Goal: Check status

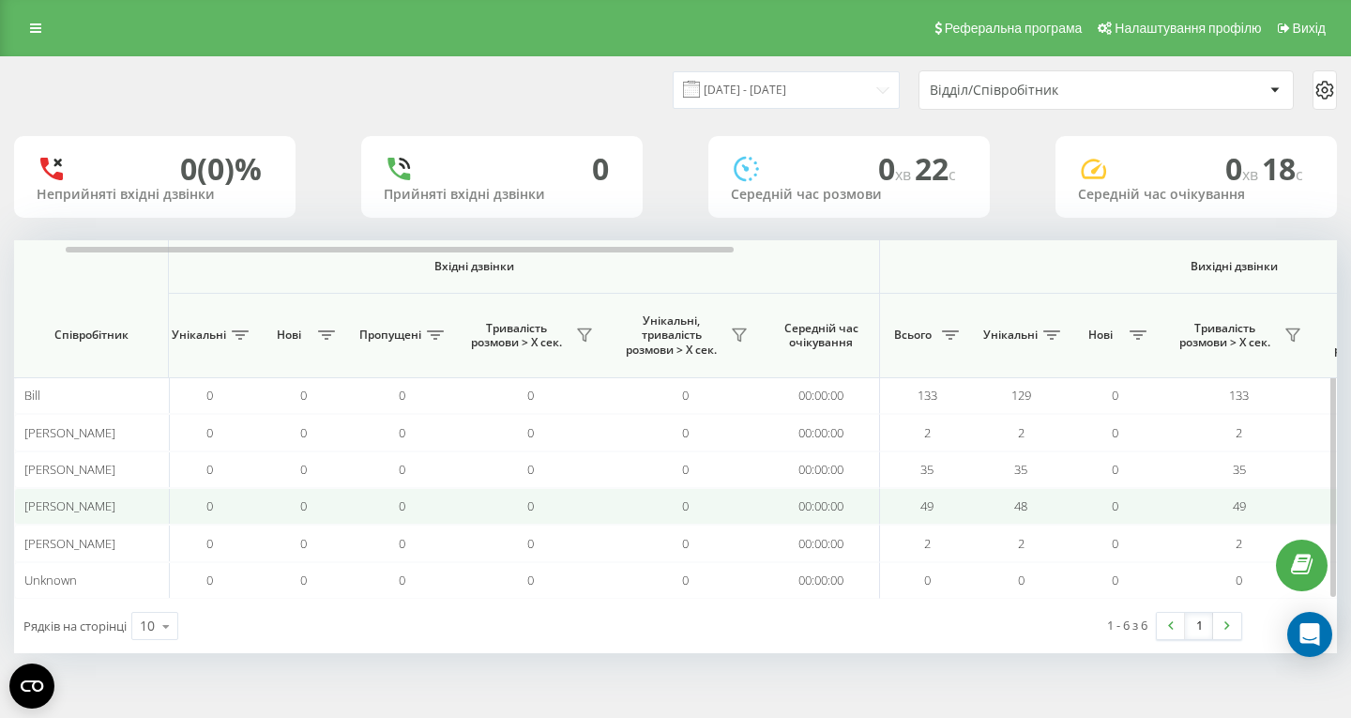
scroll to position [0, 101]
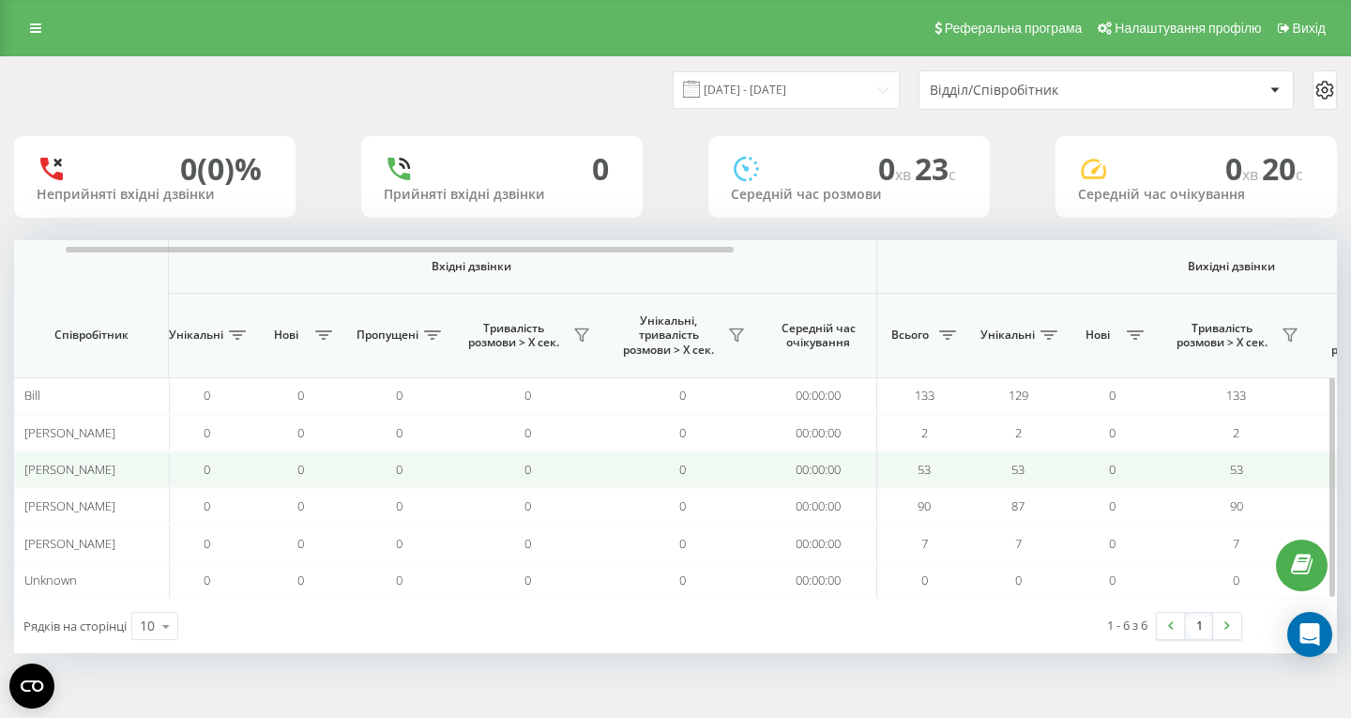
scroll to position [0, 104]
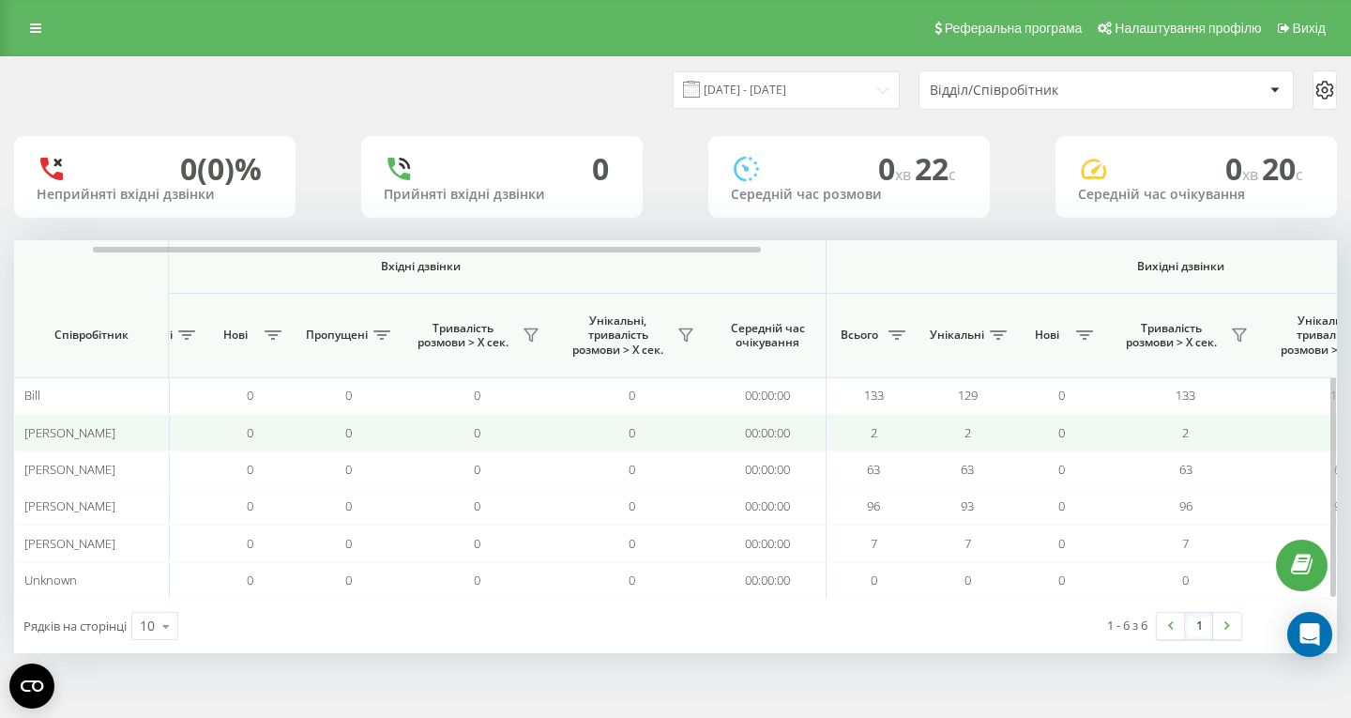
scroll to position [0, 155]
